Goal: Task Accomplishment & Management: Use online tool/utility

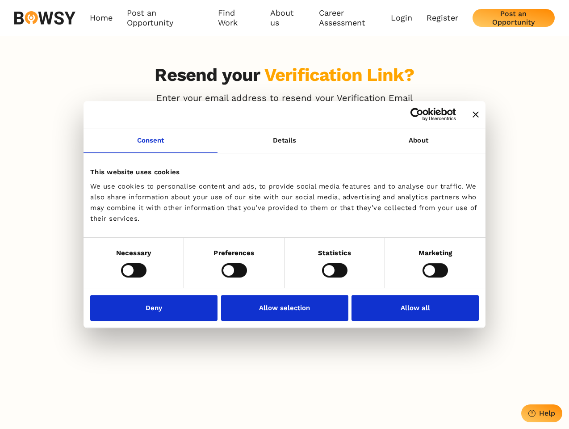
click at [473, 115] on icon "Close banner" at bounding box center [476, 114] width 6 height 6
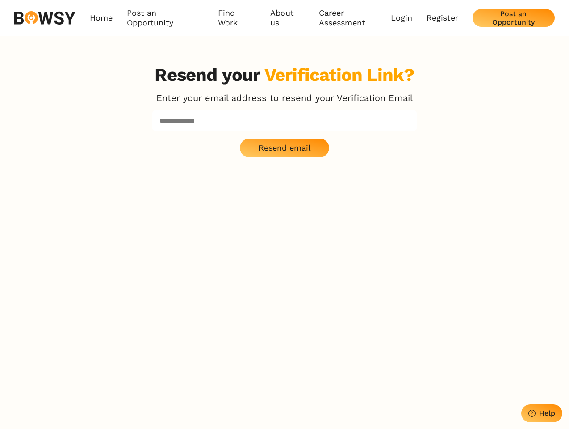
click at [151, 146] on div "Resend your Verification Link? Enter your email address to resend your Verifica…" at bounding box center [285, 278] width 286 height 429
click at [285, 146] on p "Resend email" at bounding box center [285, 148] width 52 height 10
click at [419, 146] on div "Resend your Verification Link? Enter your email address to resend your Verifica…" at bounding box center [285, 278] width 286 height 429
click at [134, 270] on div "Resend your Verification Link? Enter your email address to resend your Verifica…" at bounding box center [284, 278] width 569 height 429
click at [234, 270] on div "Resend your Verification Link? Enter your email address to resend your Verifica…" at bounding box center [285, 278] width 286 height 429
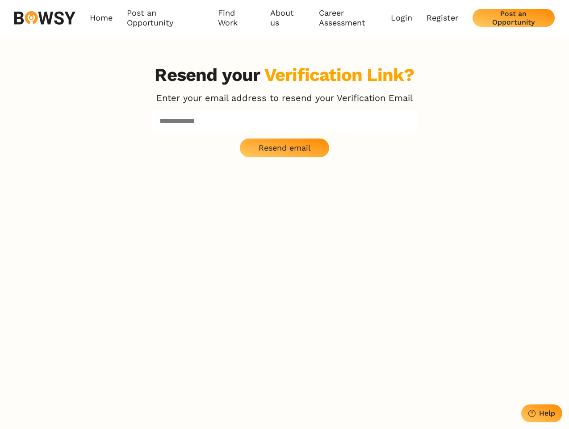
click at [335, 270] on div "Resend your Verification Link? Enter your email address to resend your Verifica…" at bounding box center [285, 278] width 286 height 429
click at [435, 270] on div "Resend your Verification Link? Enter your email address to resend your Verifica…" at bounding box center [284, 278] width 569 height 429
click at [156, 308] on div "Resend your Verification Link? Enter your email address to resend your Verifica…" at bounding box center [285, 278] width 286 height 429
click at [285, 308] on div "Resend your Verification Link? Enter your email address to resend your Verifica…" at bounding box center [285, 278] width 286 height 429
